Goal: Task Accomplishment & Management: Complete application form

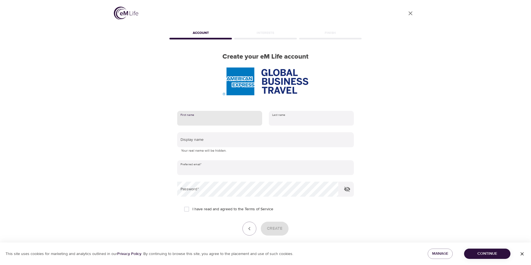
type input "[PERSON_NAME]"
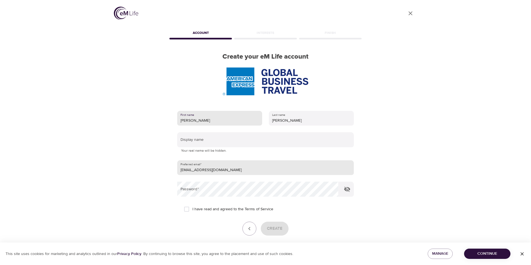
click at [227, 160] on input "[EMAIL_ADDRESS][DOMAIN_NAME]" at bounding box center [265, 167] width 177 height 15
drag, startPoint x: 227, startPoint y: 141, endPoint x: 169, endPoint y: 141, distance: 57.8
click at [169, 141] on div "First name [PERSON_NAME] Last name [PERSON_NAME] Display name Your real name wi…" at bounding box center [265, 181] width 194 height 158
type input "[PERSON_NAME][EMAIL_ADDRESS][PERSON_NAME][DOMAIN_NAME]"
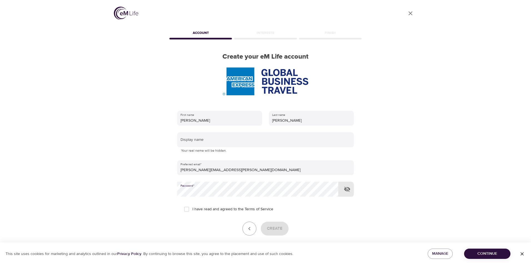
click at [206, 206] on span "I have read and agreed to the Terms of Service" at bounding box center [232, 209] width 81 height 6
click at [192, 203] on input "I have read and agreed to the Terms of Service" at bounding box center [187, 209] width 12 height 12
checkbox input "true"
click at [279, 225] on span "Create" at bounding box center [275, 228] width 16 height 7
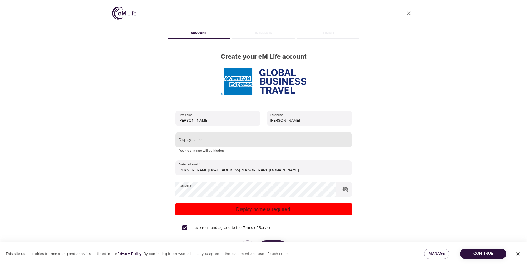
click at [237, 132] on input "text" at bounding box center [263, 139] width 177 height 15
drag, startPoint x: 183, startPoint y: 112, endPoint x: 186, endPoint y: 112, distance: 3.3
click at [186, 132] on input "sfiala377" at bounding box center [263, 139] width 177 height 15
type input "sfi377"
click at [271, 244] on span "Create" at bounding box center [273, 247] width 16 height 7
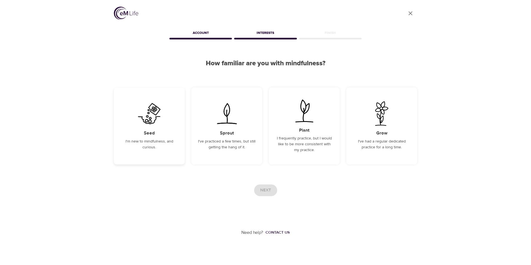
click at [147, 143] on p "I'm new to mindfulness, and curious." at bounding box center [149, 145] width 57 height 12
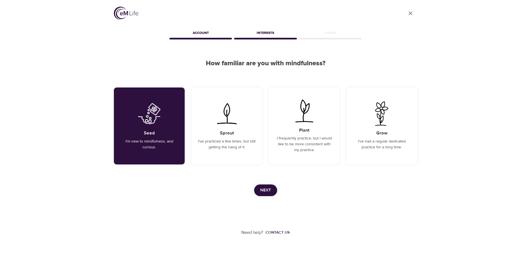
click at [267, 190] on span "Next" at bounding box center [265, 190] width 11 height 7
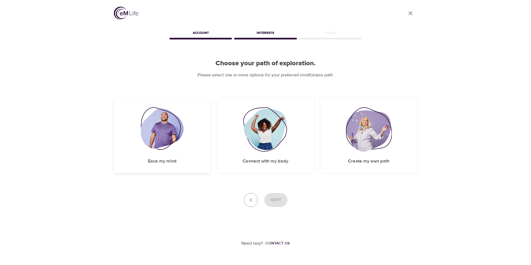
click at [159, 109] on div "Ease my mind" at bounding box center [162, 135] width 97 height 75
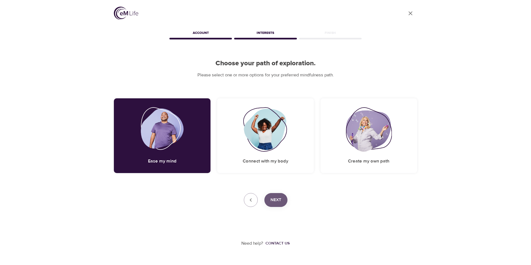
click at [276, 196] on span "Next" at bounding box center [276, 199] width 11 height 7
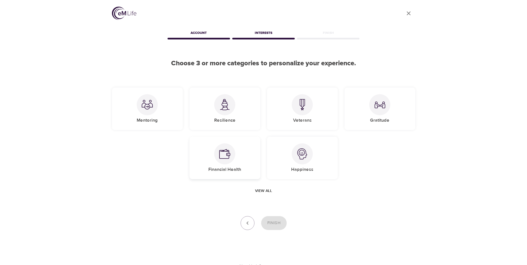
click at [234, 159] on div "Financial Health" at bounding box center [224, 158] width 71 height 42
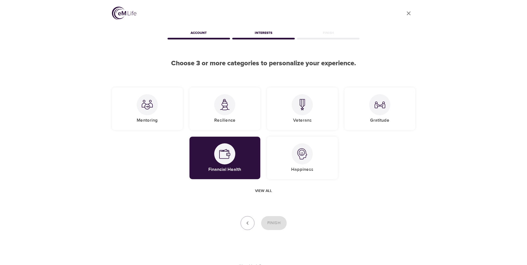
click at [265, 189] on span "View all" at bounding box center [263, 190] width 17 height 7
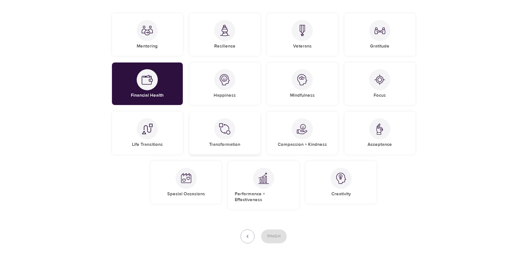
scroll to position [85, 0]
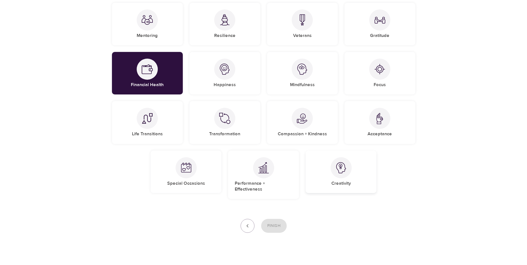
click at [334, 169] on div at bounding box center [341, 167] width 21 height 21
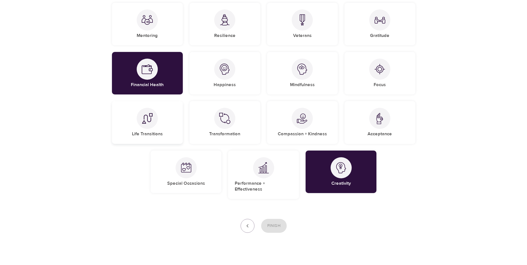
click at [145, 114] on div at bounding box center [147, 118] width 21 height 21
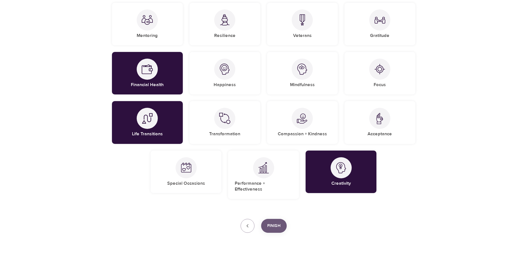
click at [273, 219] on button "Finish" at bounding box center [274, 226] width 26 height 14
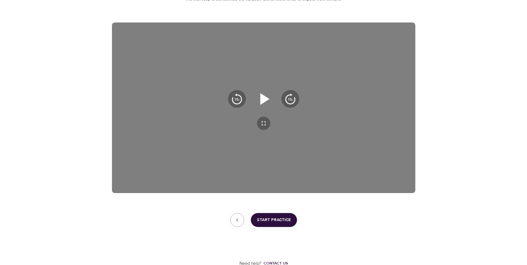
click at [257, 101] on icon "button" at bounding box center [264, 99] width 20 height 20
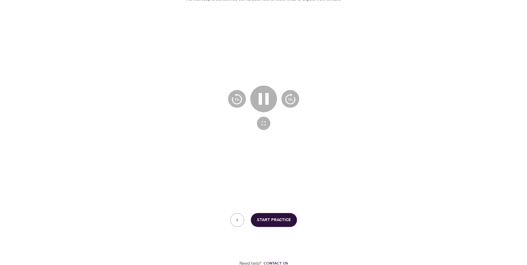
click at [343, 159] on div at bounding box center [263, 107] width 303 height 171
click at [373, 234] on div "Need help? Contact us" at bounding box center [263, 247] width 303 height 40
click at [262, 122] on icon "button" at bounding box center [263, 123] width 7 height 7
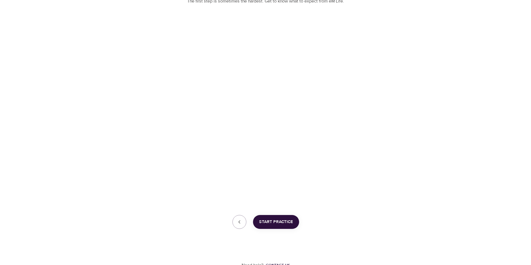
scroll to position [77, 0]
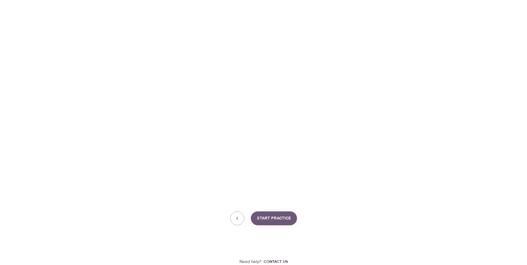
click at [279, 219] on span "Start Practice" at bounding box center [274, 218] width 34 height 7
